Goal: Task Accomplishment & Management: Complete application form

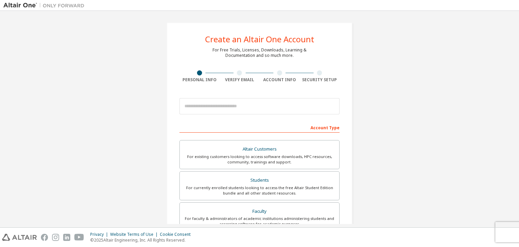
click at [240, 75] on div at bounding box center [240, 72] width 40 height 5
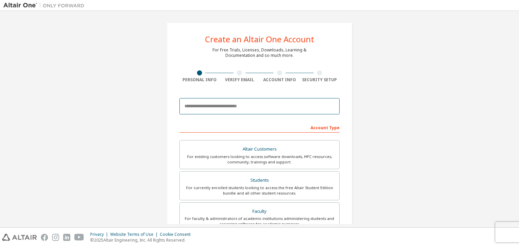
click at [228, 102] on input "email" at bounding box center [259, 106] width 160 height 16
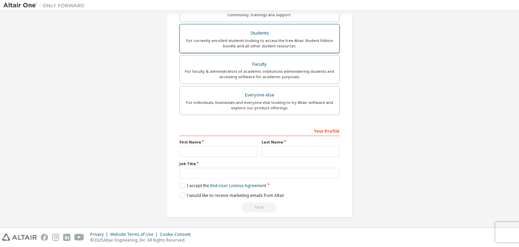
click at [257, 44] on div "For currently enrolled students looking to access the free Altair Student Editi…" at bounding box center [259, 43] width 151 height 11
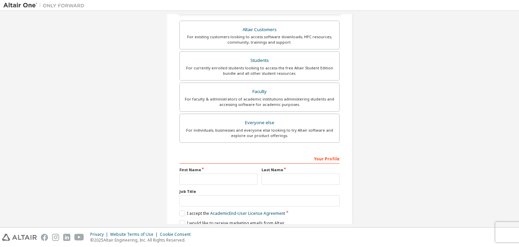
scroll to position [165, 0]
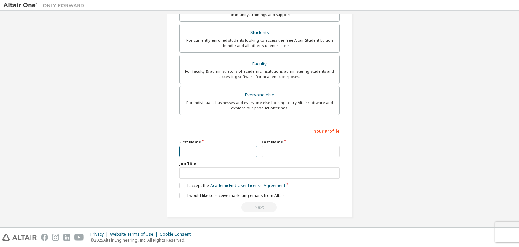
click at [220, 149] on input "text" at bounding box center [218, 151] width 78 height 11
type input "********"
type input "******"
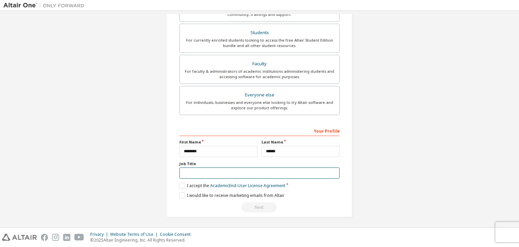
click at [185, 173] on input "text" at bounding box center [259, 172] width 160 height 11
type input "*******"
click at [176, 182] on div "Create an Altair One Account For Free Trials, Licenses, Downloads, Learning & D…" at bounding box center [260, 37] width 186 height 359
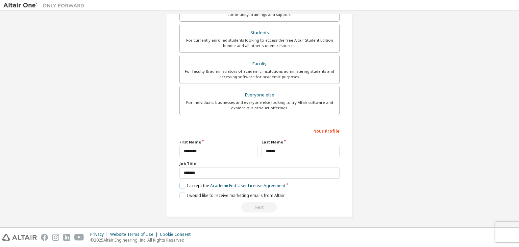
click at [179, 184] on label "I accept the Academic End-User License Agreement" at bounding box center [232, 185] width 106 height 6
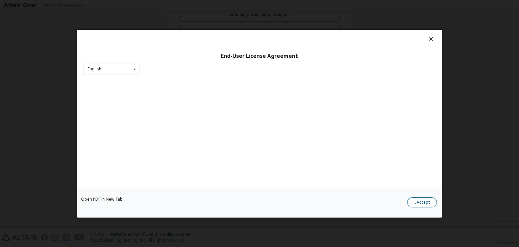
click at [419, 198] on button "I Accept" at bounding box center [422, 202] width 30 height 10
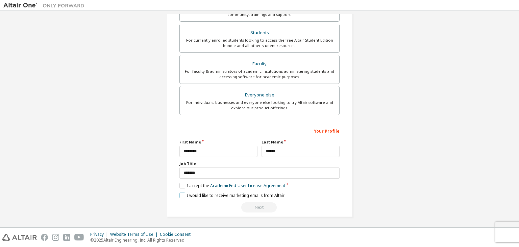
click at [180, 193] on label "I would like to receive marketing emails from Altair" at bounding box center [231, 195] width 105 height 6
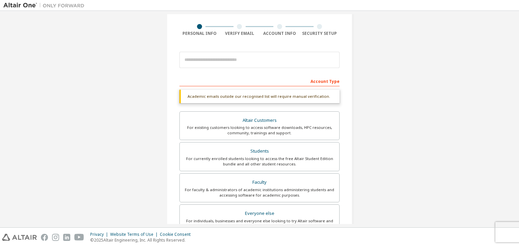
scroll to position [0, 0]
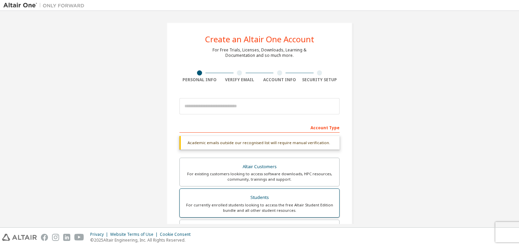
click at [255, 199] on div "Students" at bounding box center [259, 197] width 151 height 9
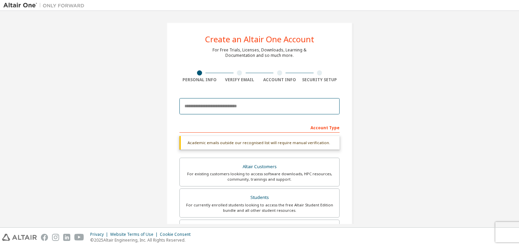
click at [209, 101] on input "email" at bounding box center [259, 106] width 160 height 16
type input "**********"
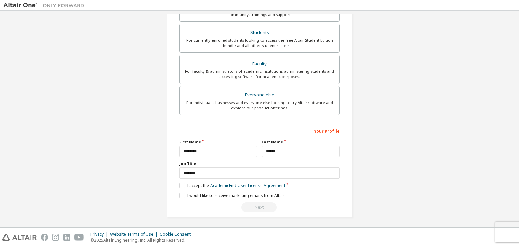
scroll to position [147, 0]
click at [261, 205] on button "Next" at bounding box center [258, 207] width 35 height 10
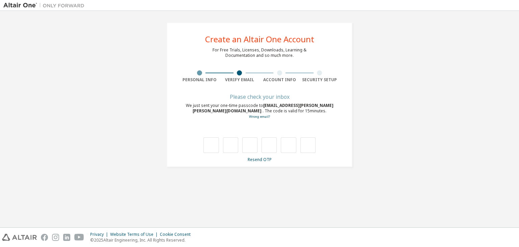
scroll to position [0, 0]
type input "*"
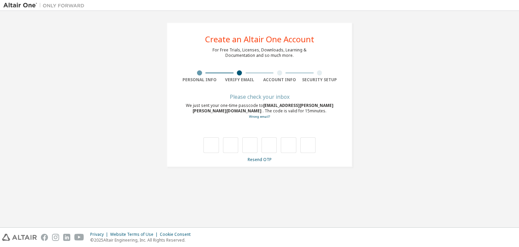
type input "*"
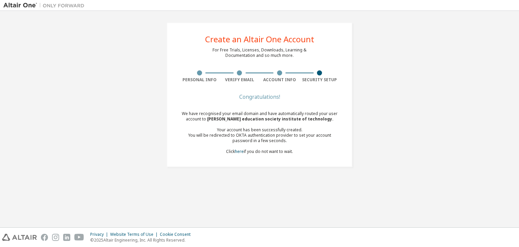
click at [273, 155] on div "Congratulations! We have recognised your email domain and have automatically ro…" at bounding box center [259, 129] width 160 height 68
drag, startPoint x: 273, startPoint y: 155, endPoint x: 282, endPoint y: 150, distance: 10.1
click at [282, 150] on div "Congratulations! We have recognised your email domain and have automatically ro…" at bounding box center [259, 129] width 160 height 68
click at [282, 150] on div "We have recognised your email domain and have automatically routed your user ac…" at bounding box center [259, 132] width 160 height 43
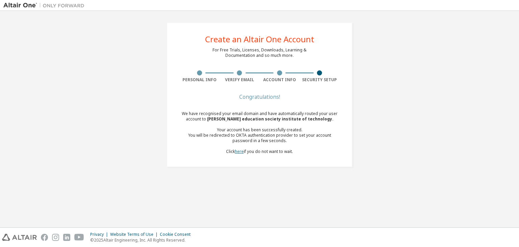
click at [240, 150] on link "here" at bounding box center [239, 151] width 9 height 6
